Goal: Transaction & Acquisition: Purchase product/service

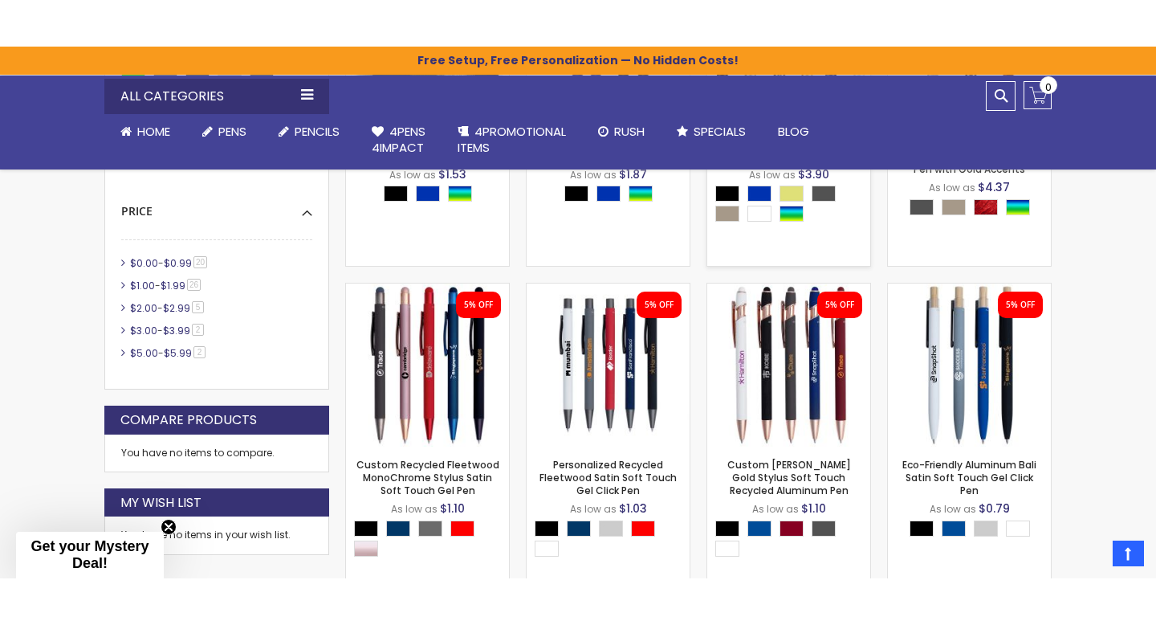
scroll to position [624, 0]
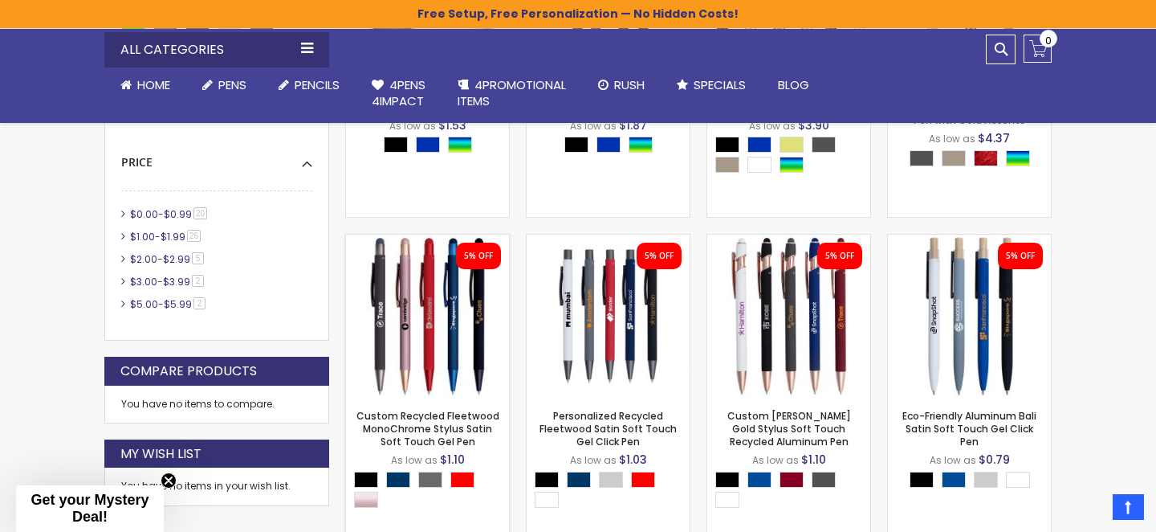
click at [454, 350] on img at bounding box center [427, 315] width 163 height 163
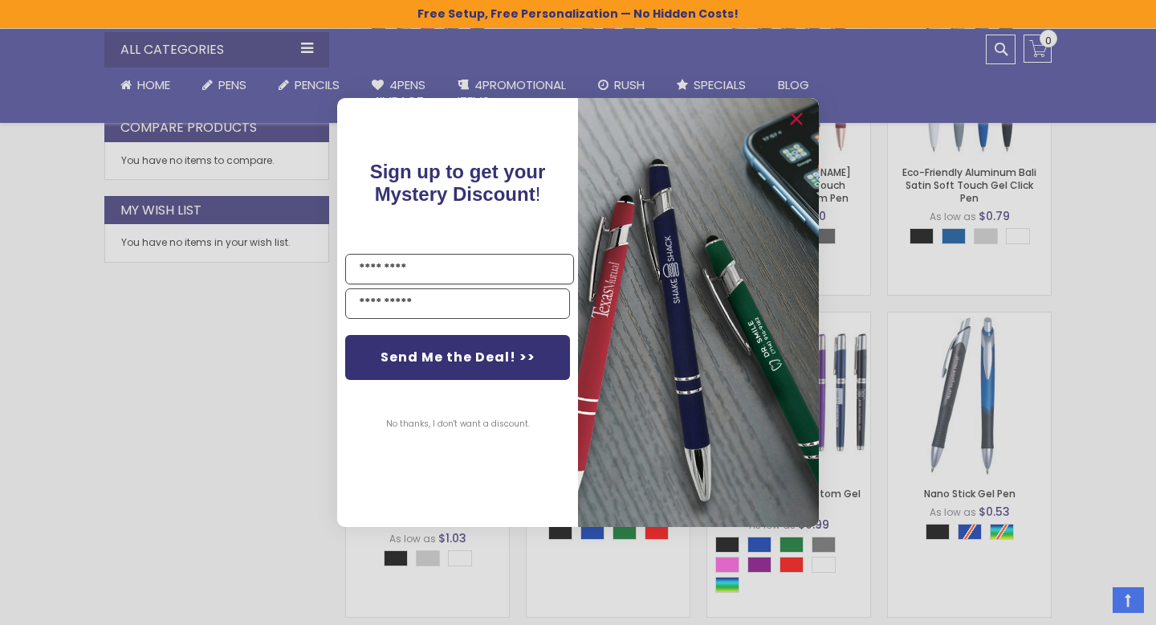
scroll to position [873, 0]
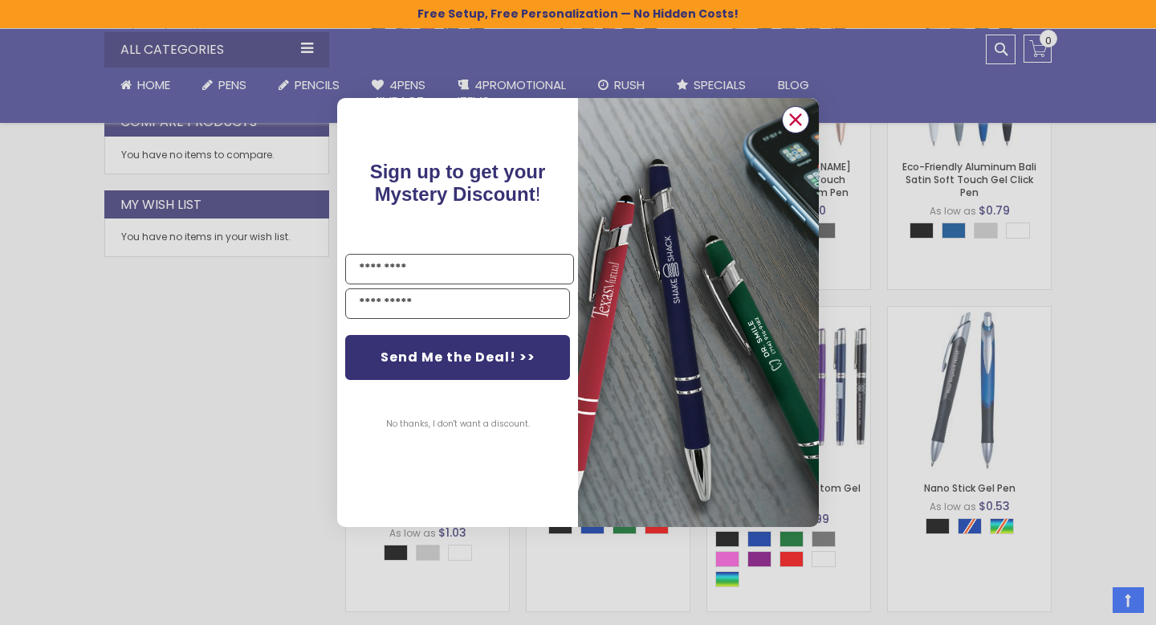
click at [804, 118] on circle "Close dialog" at bounding box center [796, 120] width 24 height 24
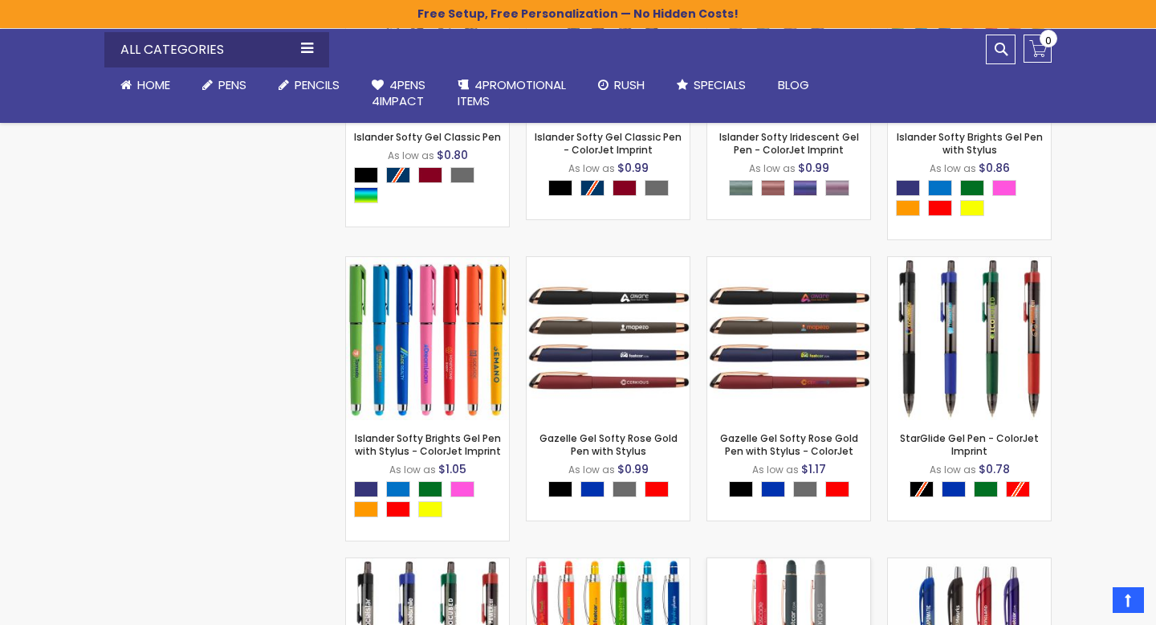
scroll to position [3407, 0]
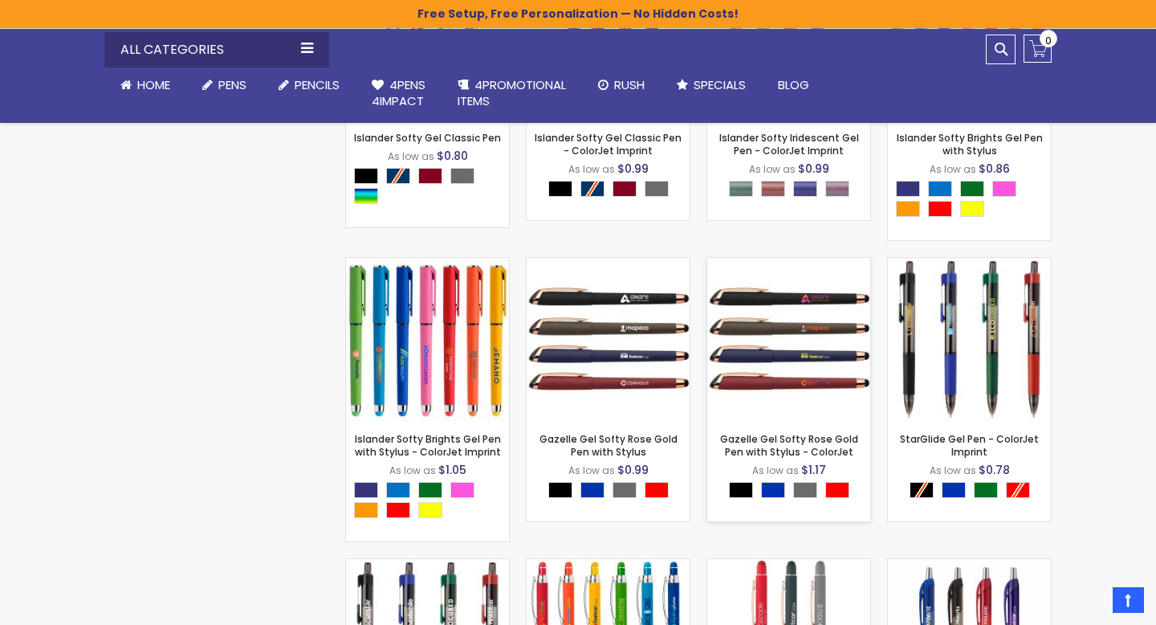
click at [797, 344] on img at bounding box center [788, 339] width 163 height 163
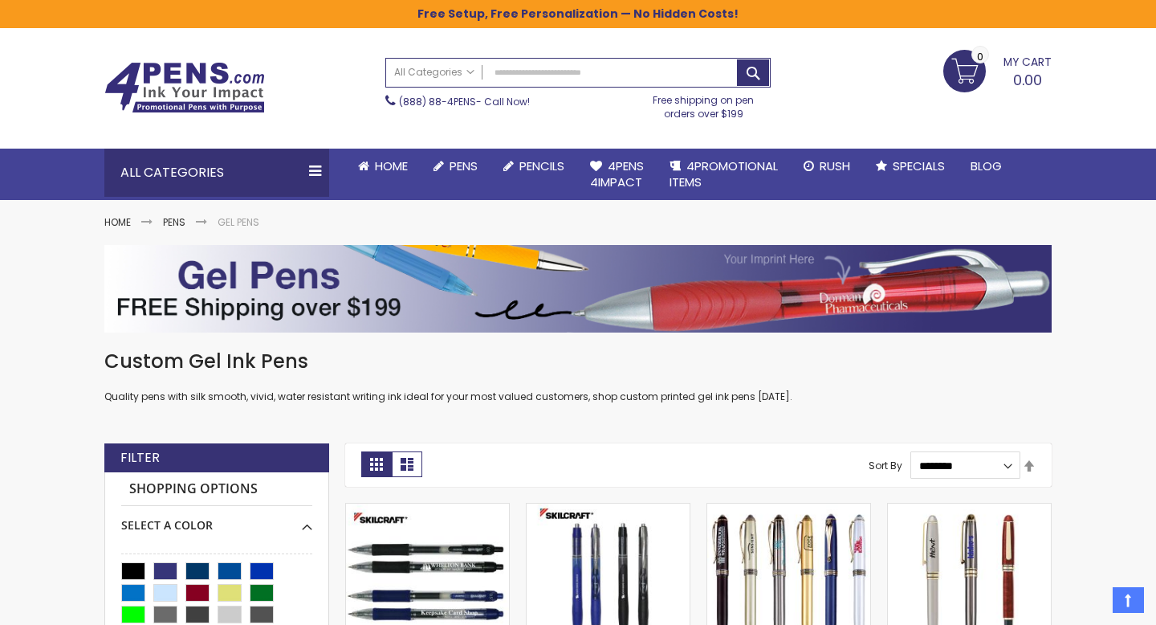
scroll to position [25, 0]
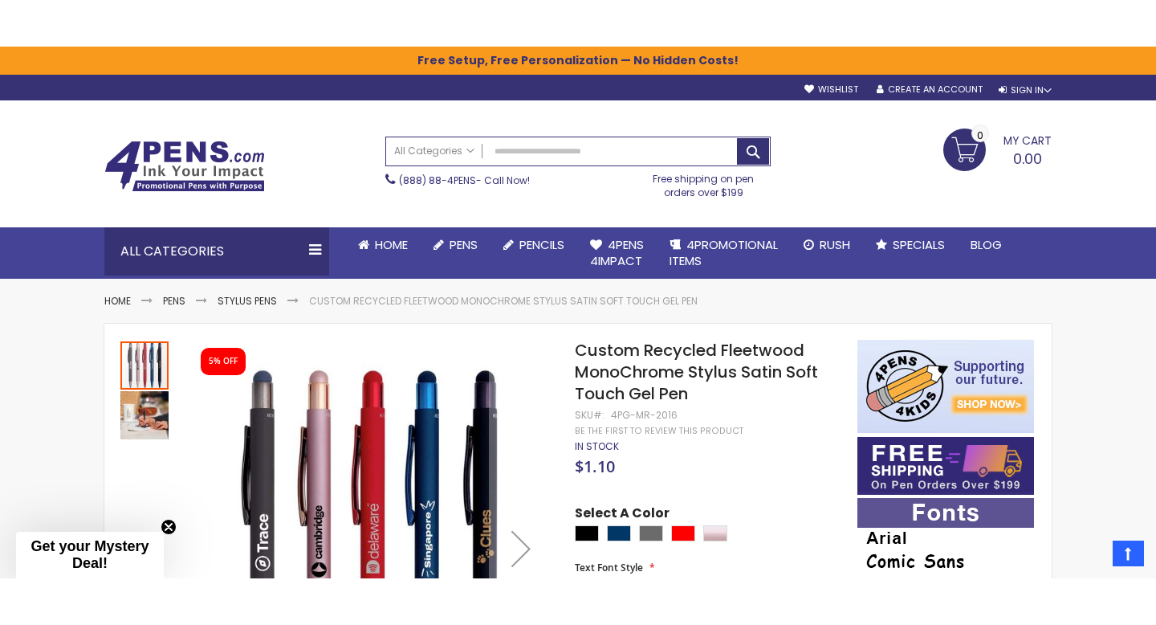
scroll to position [191, 0]
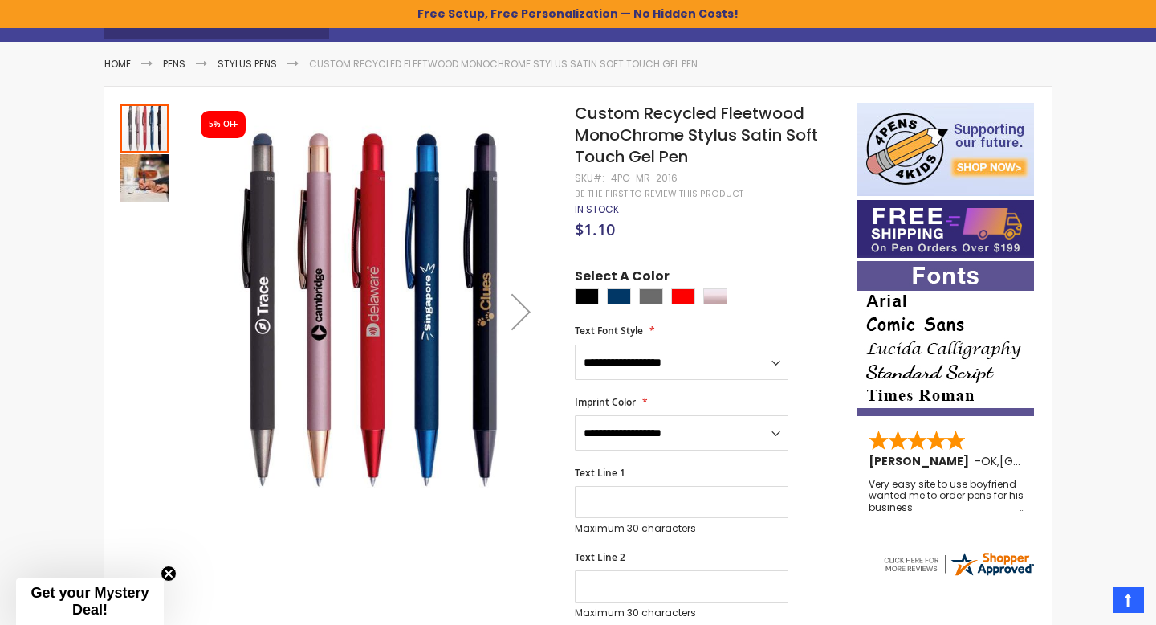
click at [170, 168] on div at bounding box center [328, 311] width 417 height 417
click at [138, 172] on img "Custom Recycled Fleetwood MonoChrome Stylus Satin Soft Touch Gel Pen" at bounding box center [144, 178] width 48 height 48
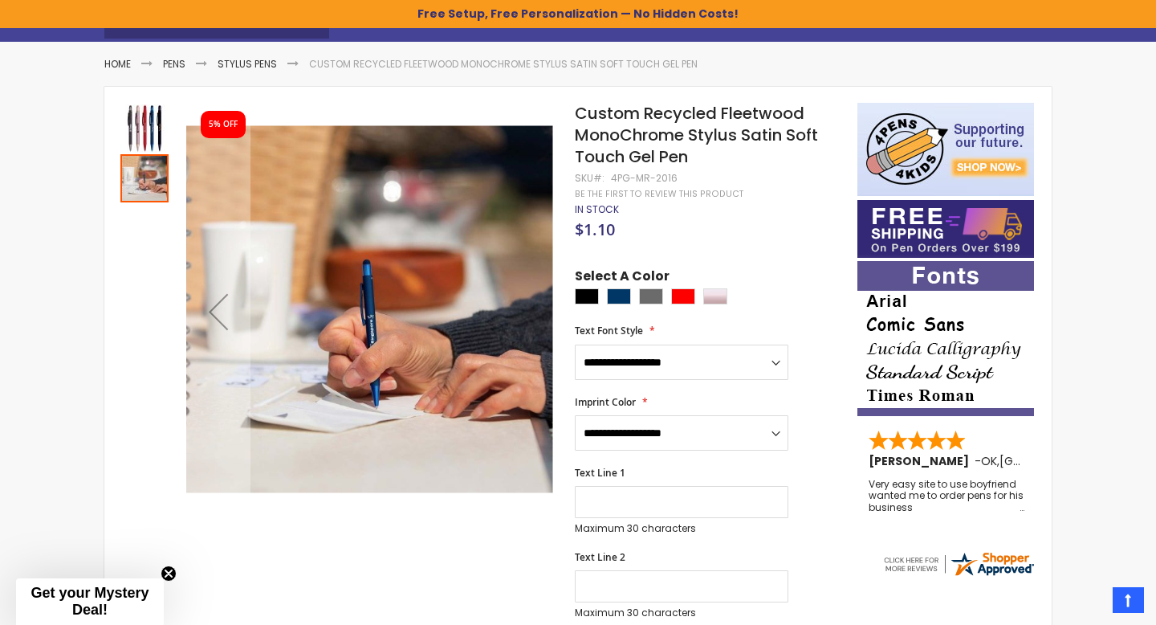
click at [140, 124] on img "Custom Recycled Fleetwood MonoChrome Stylus Satin Soft Touch Gel Pen" at bounding box center [144, 128] width 48 height 48
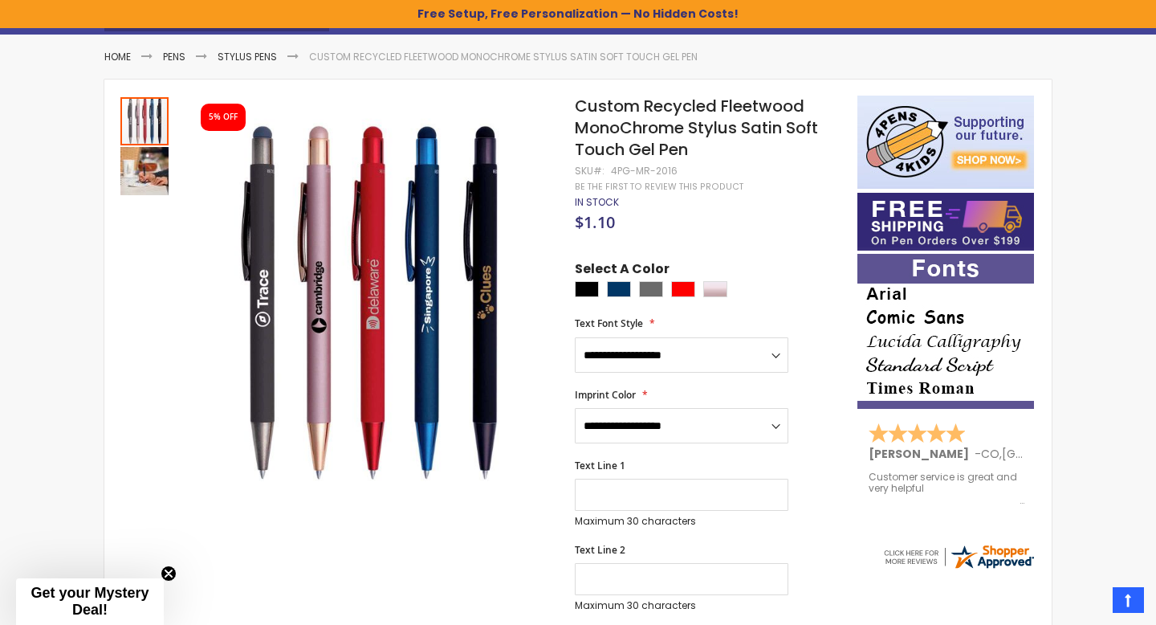
scroll to position [189, 0]
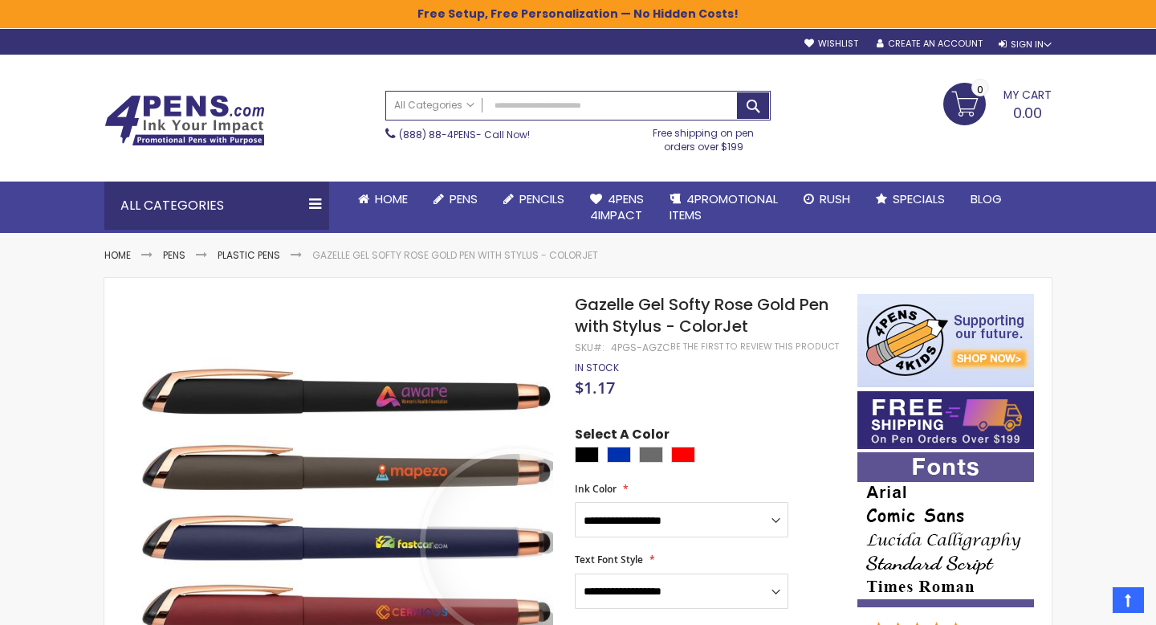
scroll to position [116, 0]
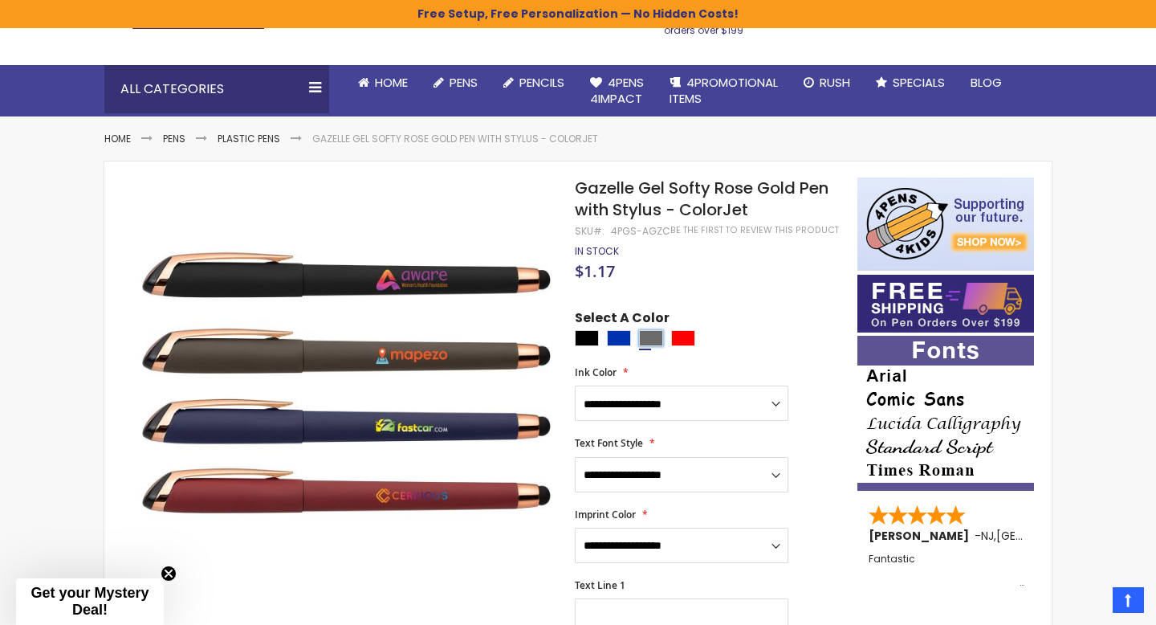
click at [650, 345] on div "Grey" at bounding box center [651, 338] width 24 height 16
type input "****"
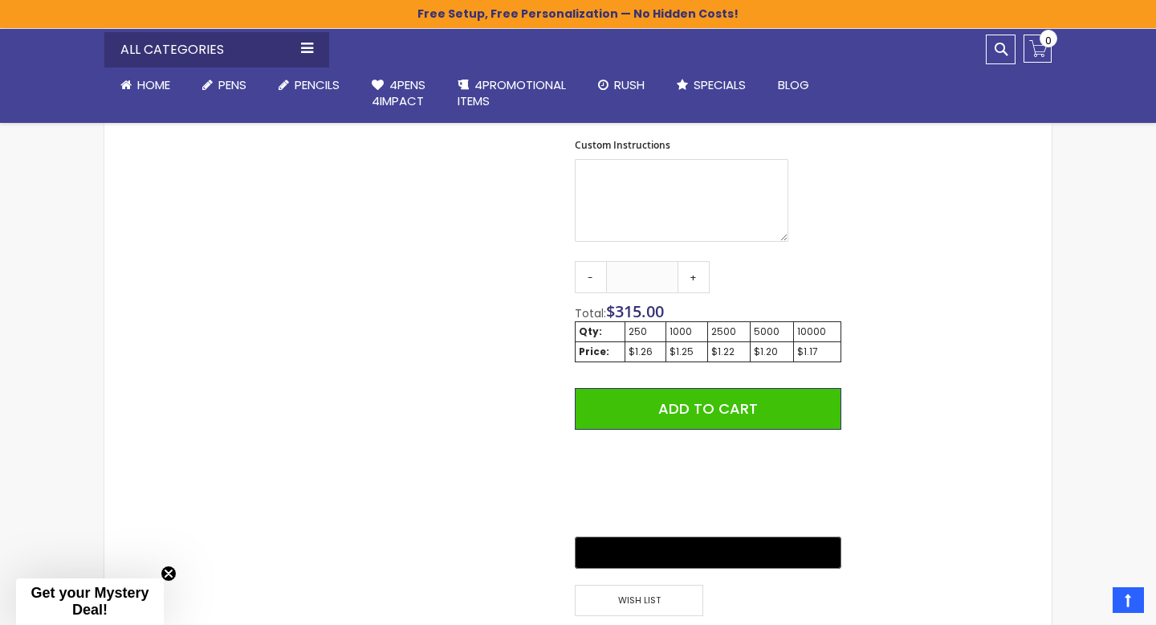
scroll to position [891, 0]
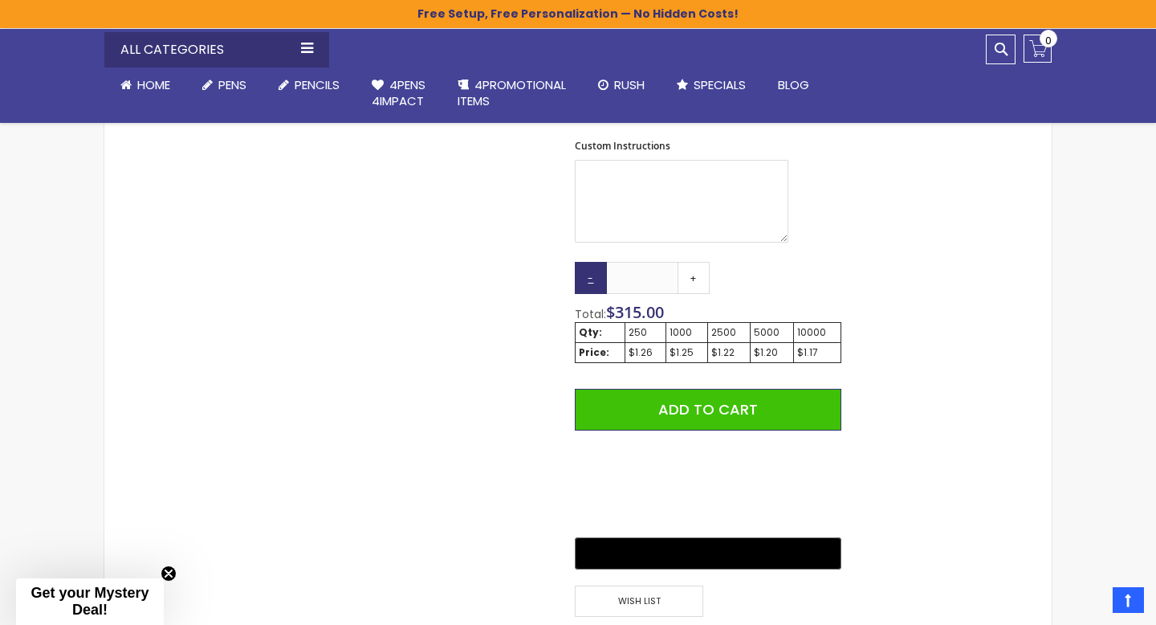
click at [599, 283] on link "-" at bounding box center [591, 278] width 32 height 32
